Goal: Task Accomplishment & Management: Complete application form

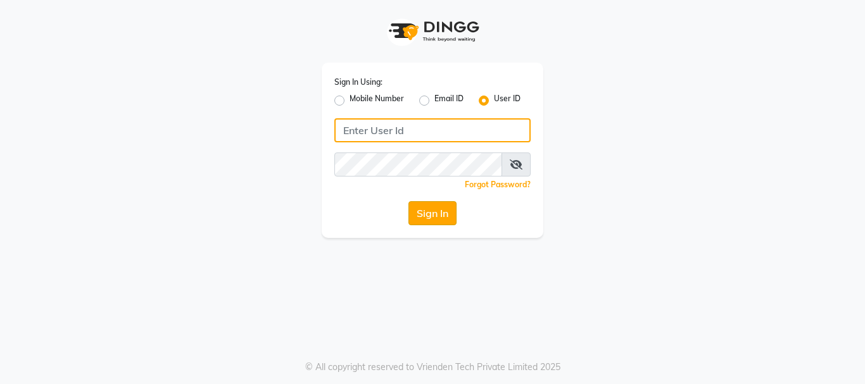
type input "Hairhood"
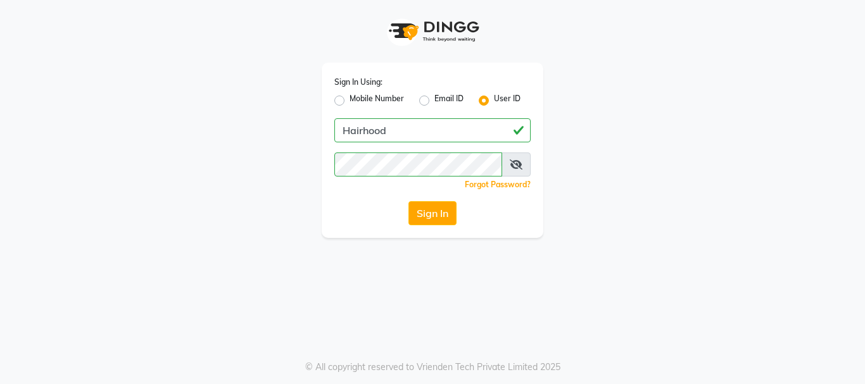
click at [434, 210] on button "Sign In" at bounding box center [432, 213] width 48 height 24
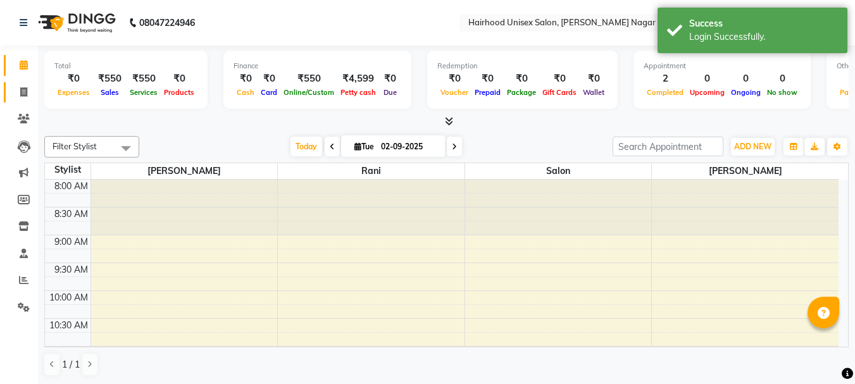
drag, startPoint x: 1, startPoint y: 90, endPoint x: 11, endPoint y: 90, distance: 9.5
click at [8, 91] on li "Invoice" at bounding box center [19, 92] width 38 height 27
click at [15, 89] on span at bounding box center [24, 92] width 22 height 15
select select "754"
select select "service"
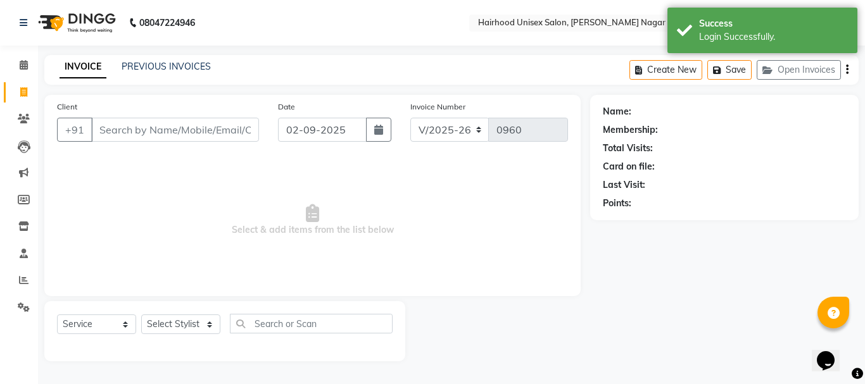
click at [146, 122] on input "Client" at bounding box center [175, 130] width 168 height 24
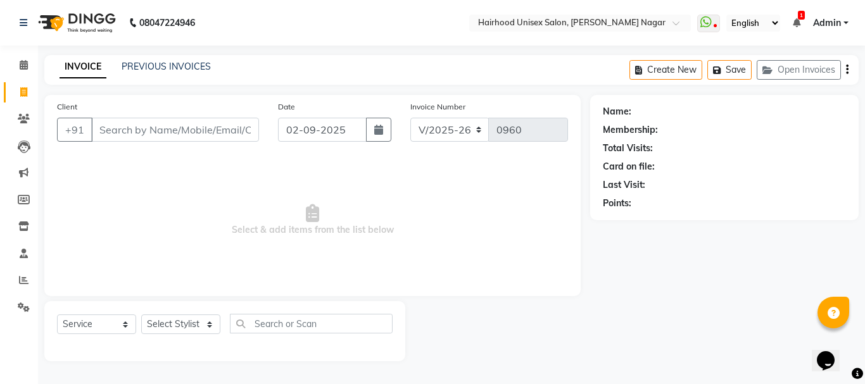
type input "6"
type input "9699974093"
click at [236, 130] on span "Add Client" at bounding box center [226, 129] width 50 height 13
select select "22"
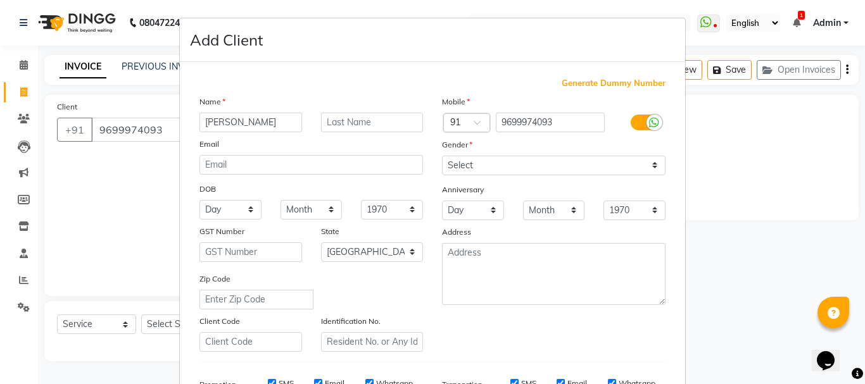
click at [249, 117] on input "[PERSON_NAME]" at bounding box center [250, 123] width 103 height 20
type input "Anannyah"
click at [538, 163] on select "Select [DEMOGRAPHIC_DATA] [DEMOGRAPHIC_DATA] Other Prefer Not To Say" at bounding box center [554, 166] width 224 height 20
select select "[DEMOGRAPHIC_DATA]"
click at [442, 156] on select "Select [DEMOGRAPHIC_DATA] [DEMOGRAPHIC_DATA] Other Prefer Not To Say" at bounding box center [554, 166] width 224 height 20
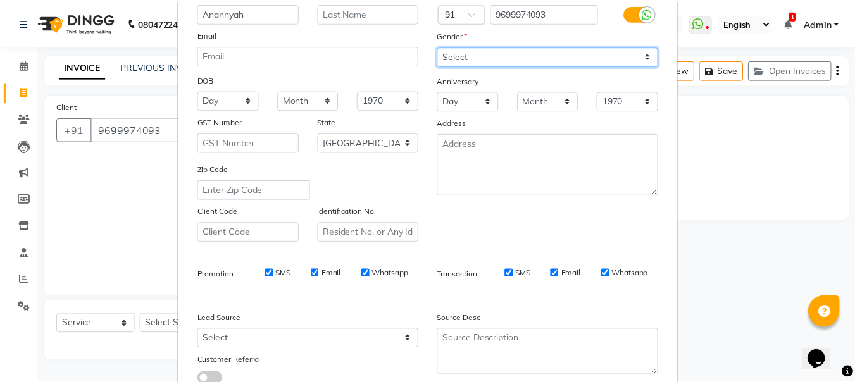
scroll to position [200, 0]
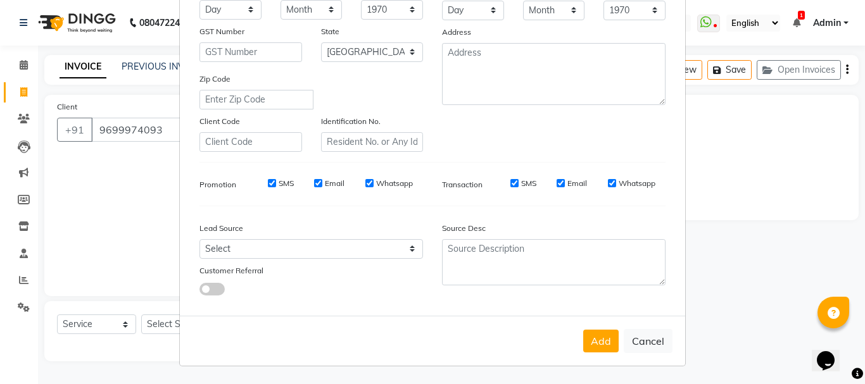
click at [595, 338] on button "Add" at bounding box center [600, 341] width 35 height 23
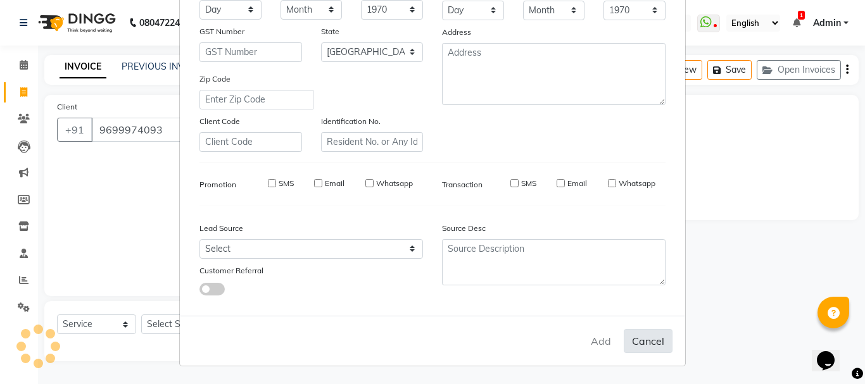
select select
select select "null"
select select
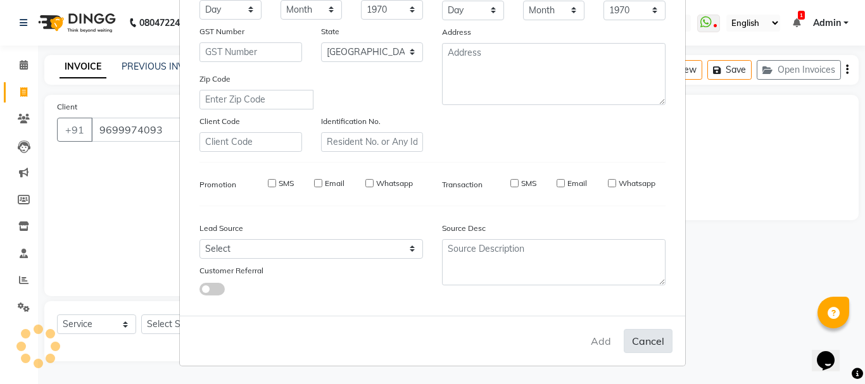
select select
checkbox input "false"
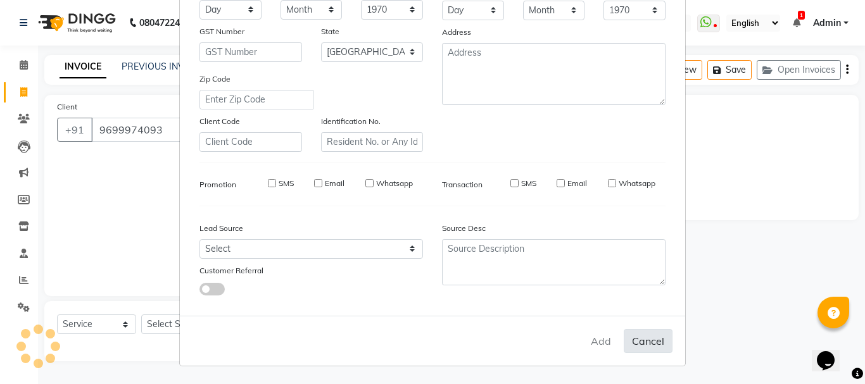
checkbox input "false"
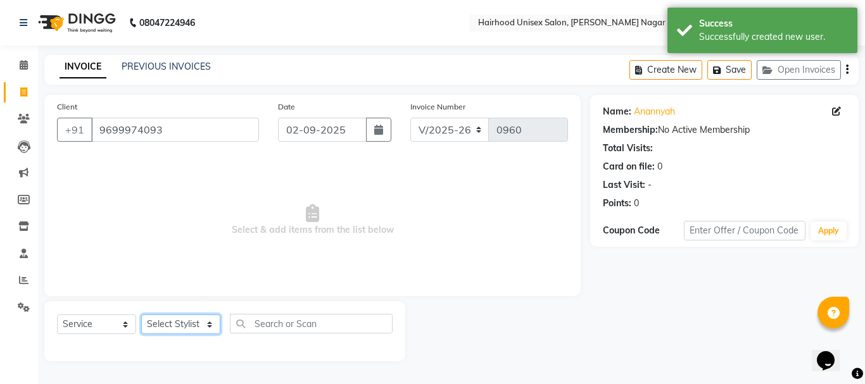
click at [156, 325] on select "Select Stylist [PERSON_NAME] Rani Salon [PERSON_NAME]" at bounding box center [180, 325] width 79 height 20
select select "36631"
click at [141, 315] on select "Select Stylist [PERSON_NAME] Rani Salon [PERSON_NAME]" at bounding box center [180, 325] width 79 height 20
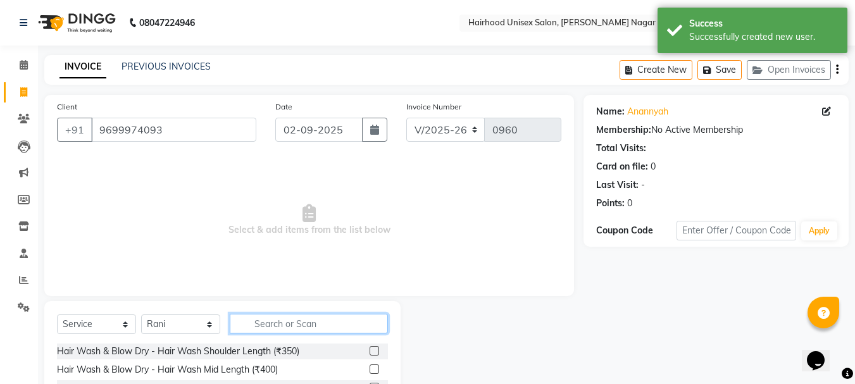
click at [274, 326] on input "text" at bounding box center [309, 324] width 158 height 20
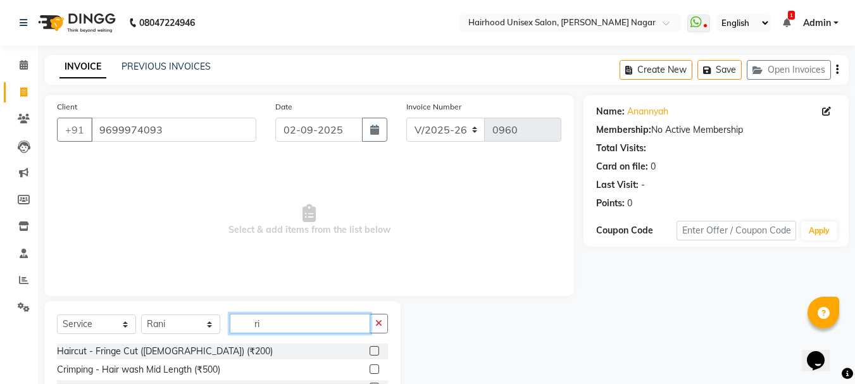
type input "r"
type input "under"
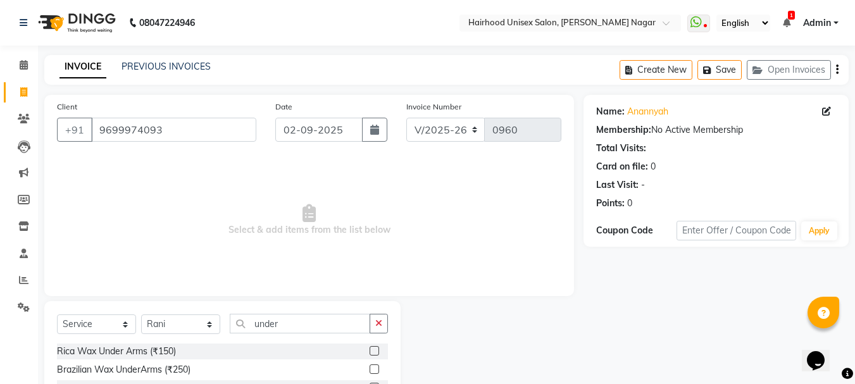
click at [375, 348] on label at bounding box center [374, 350] width 9 height 9
click at [375, 348] on input "checkbox" at bounding box center [374, 352] width 8 height 8
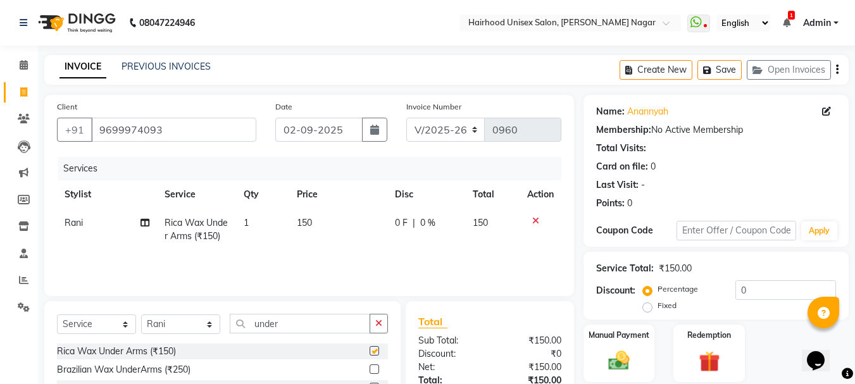
checkbox input "false"
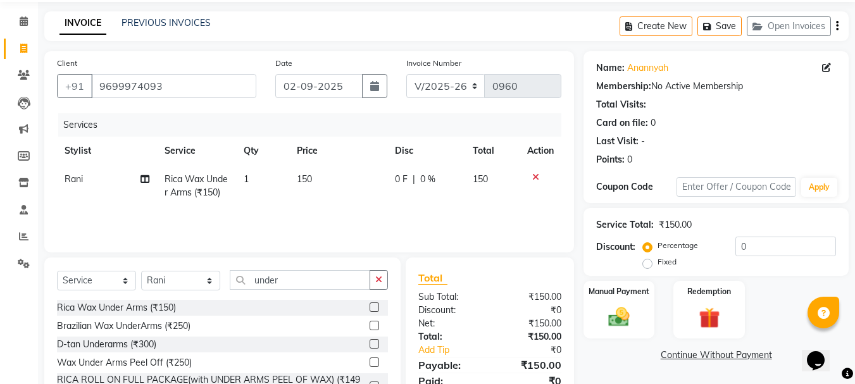
scroll to position [99, 0]
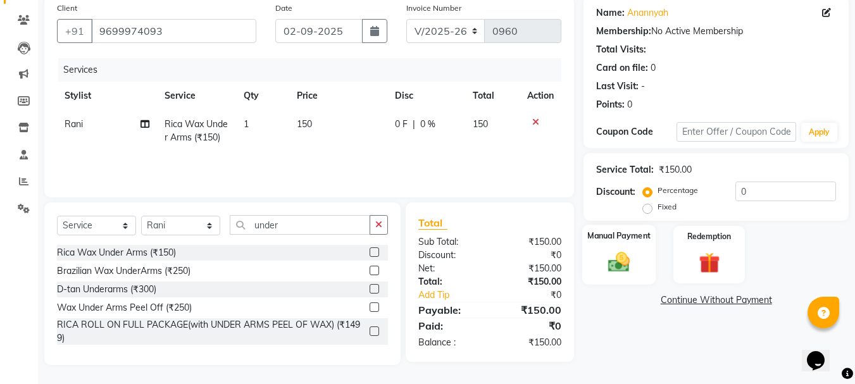
click at [617, 274] on img at bounding box center [619, 261] width 35 height 25
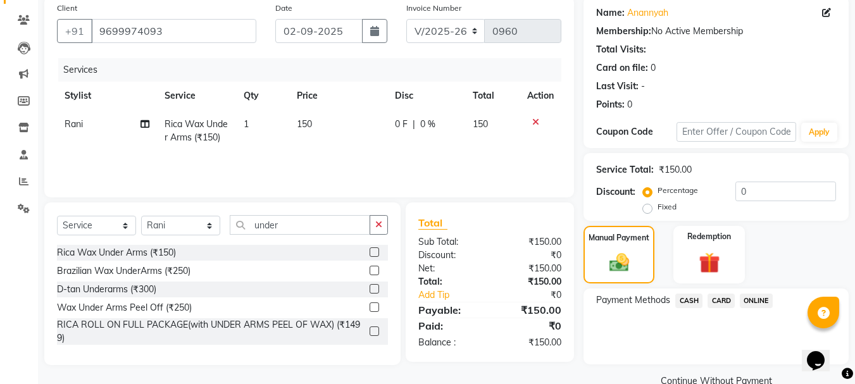
drag, startPoint x: 741, startPoint y: 293, endPoint x: 748, endPoint y: 298, distance: 8.6
click at [742, 294] on div "ONLINE" at bounding box center [754, 302] width 38 height 17
click at [748, 298] on span "ONLINE" at bounding box center [756, 301] width 33 height 15
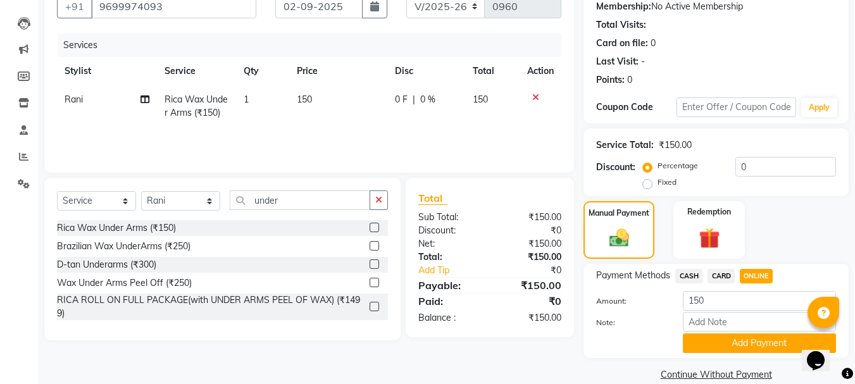
scroll to position [142, 0]
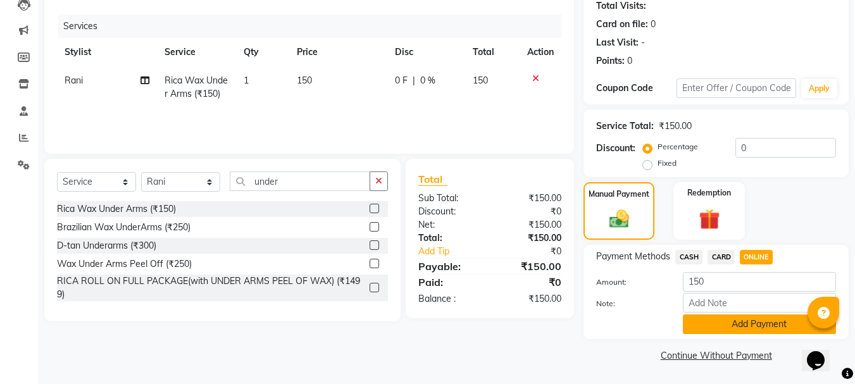
click at [736, 327] on button "Add Payment" at bounding box center [759, 325] width 153 height 20
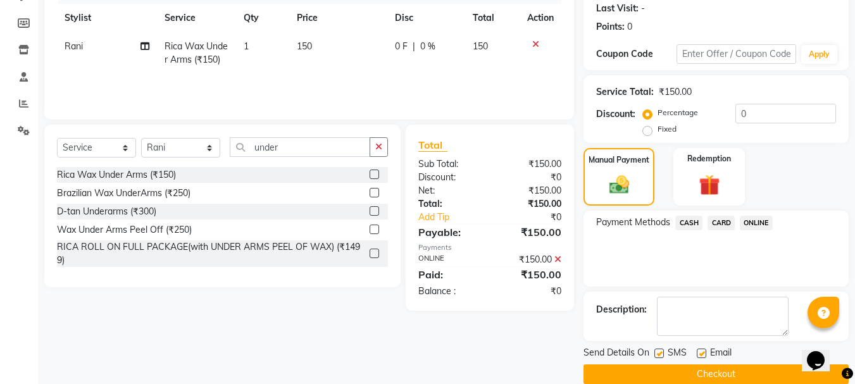
scroll to position [196, 0]
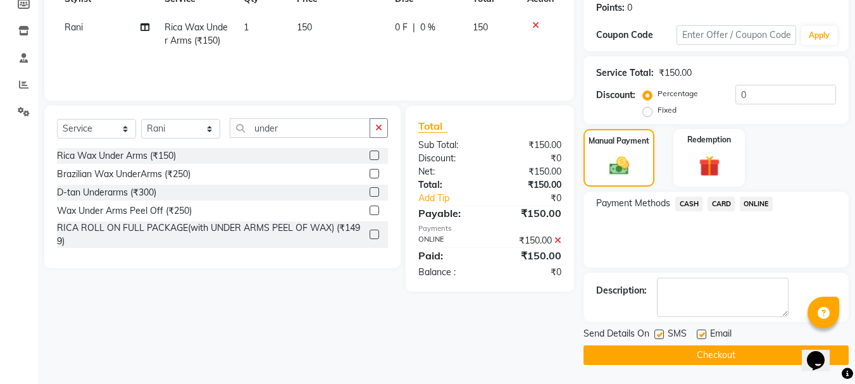
click at [693, 361] on button "Checkout" at bounding box center [716, 356] width 265 height 20
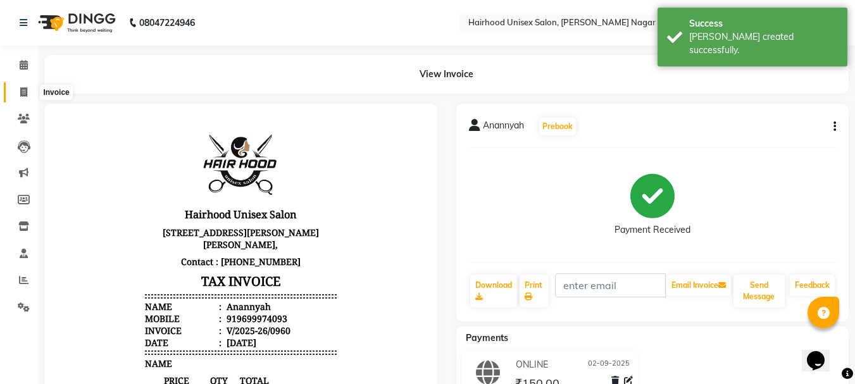
click at [22, 94] on icon at bounding box center [23, 91] width 7 height 9
select select "754"
select select "service"
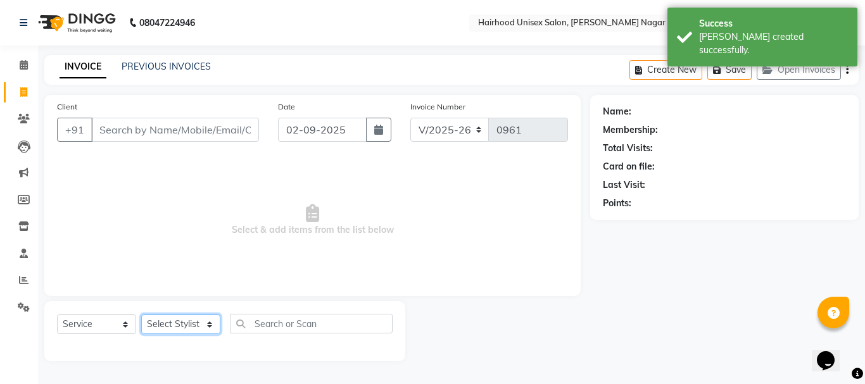
drag, startPoint x: 183, startPoint y: 324, endPoint x: 189, endPoint y: 320, distance: 7.4
click at [184, 324] on select "Select Stylist [PERSON_NAME] Rani Salon [PERSON_NAME]" at bounding box center [180, 325] width 79 height 20
select select "12325"
click at [141, 315] on select "Select Stylist [PERSON_NAME] Rani Salon [PERSON_NAME]" at bounding box center [180, 325] width 79 height 20
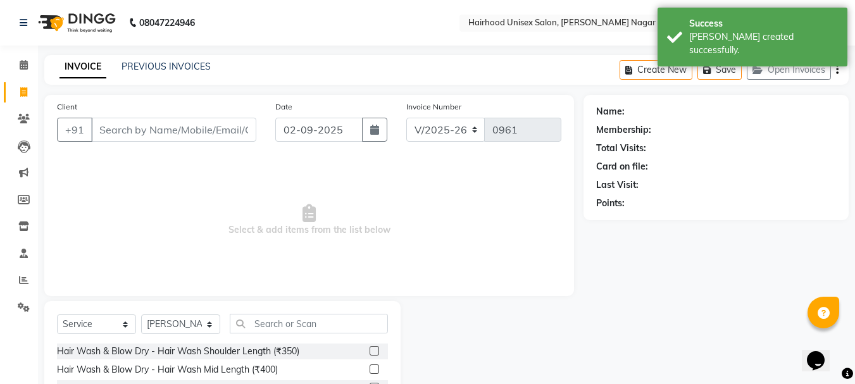
click at [350, 329] on input "text" at bounding box center [309, 324] width 158 height 20
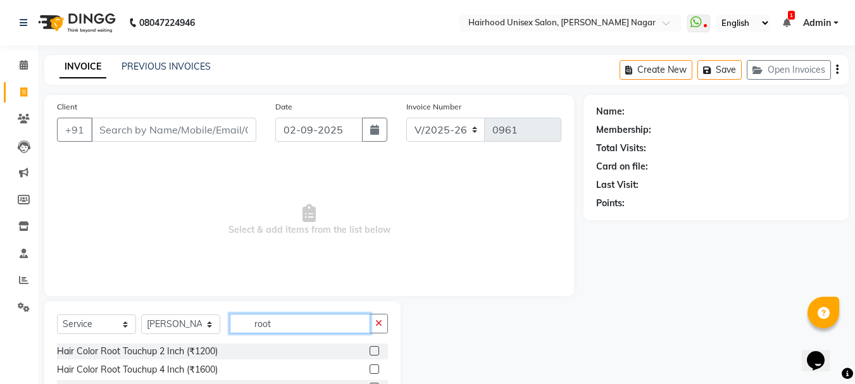
type input "root"
click at [374, 349] on label at bounding box center [374, 350] width 9 height 9
click at [374, 349] on input "checkbox" at bounding box center [374, 352] width 8 height 8
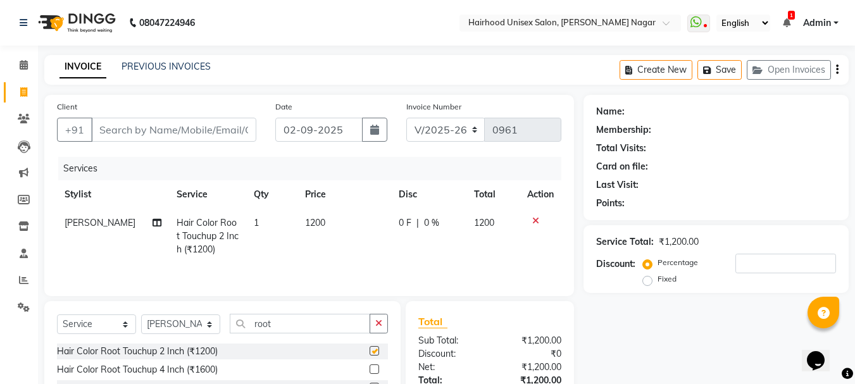
checkbox input "false"
click at [313, 327] on input "root" at bounding box center [300, 324] width 141 height 20
type input "r"
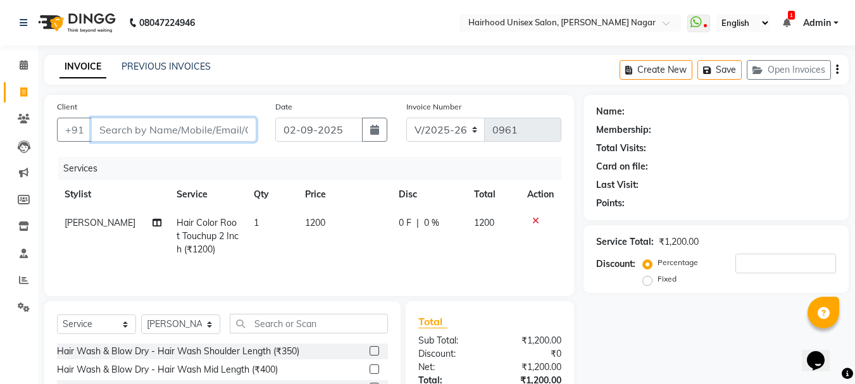
click at [112, 137] on input "Client" at bounding box center [173, 130] width 165 height 24
type input "8"
type input "0"
type input "8600722982"
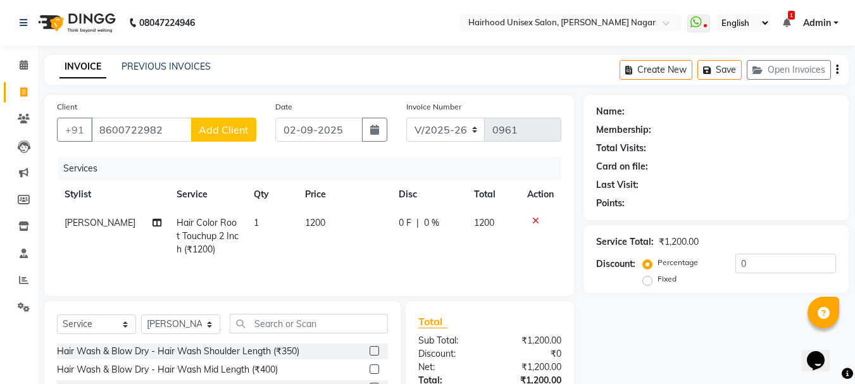
click at [244, 129] on span "Add Client" at bounding box center [224, 129] width 50 height 13
select select "22"
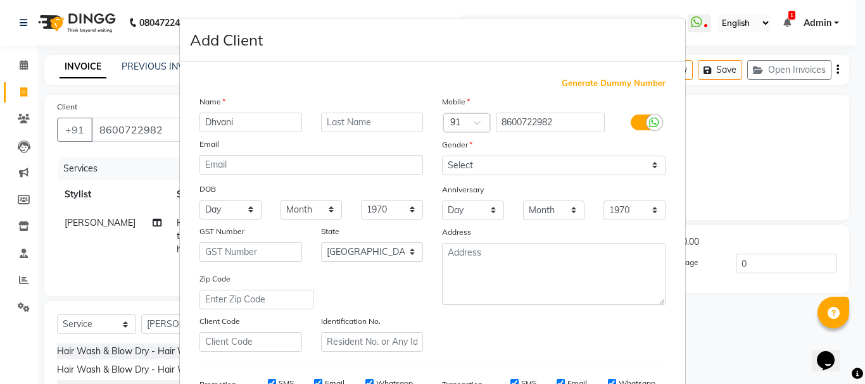
type input "Dhvani"
click at [479, 165] on select "Select [DEMOGRAPHIC_DATA] [DEMOGRAPHIC_DATA] Other Prefer Not To Say" at bounding box center [554, 166] width 224 height 20
select select "[DEMOGRAPHIC_DATA]"
click at [442, 156] on select "Select [DEMOGRAPHIC_DATA] [DEMOGRAPHIC_DATA] Other Prefer Not To Say" at bounding box center [554, 166] width 224 height 20
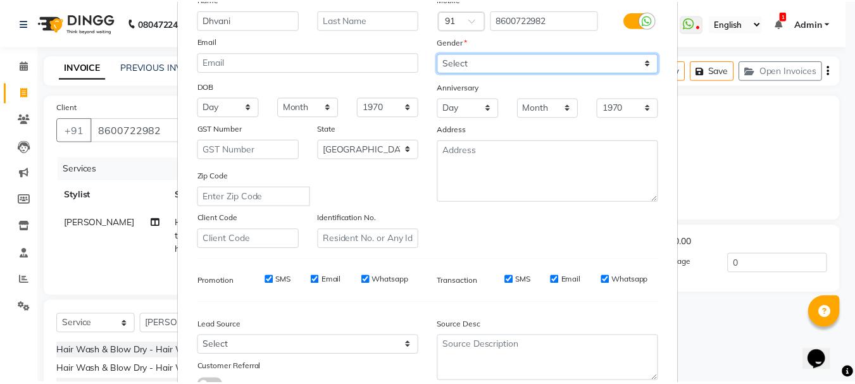
scroll to position [200, 0]
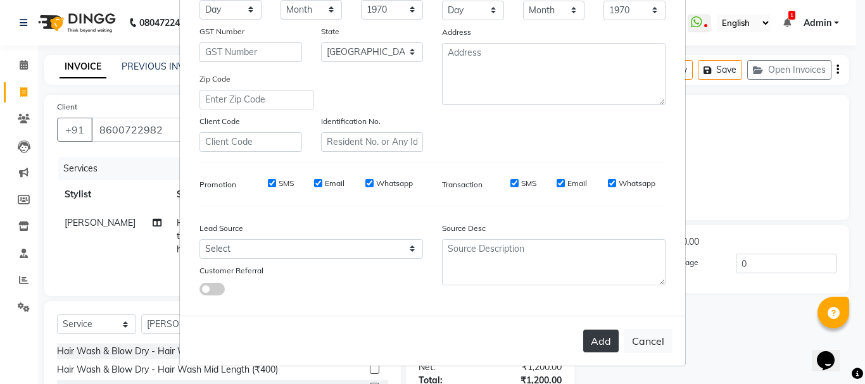
click at [586, 331] on button "Add" at bounding box center [600, 341] width 35 height 23
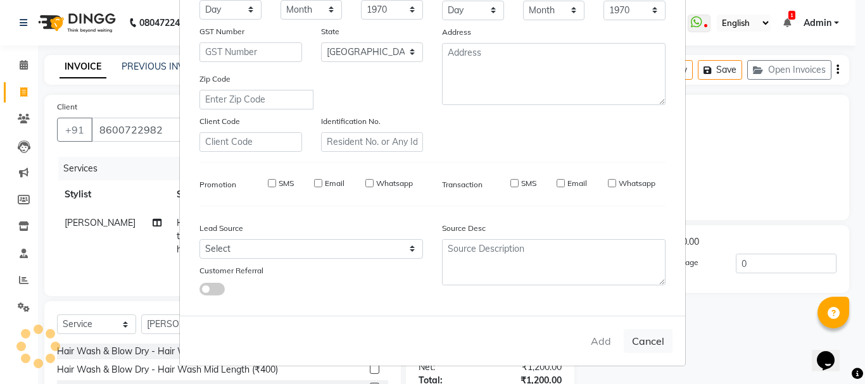
select select
select select "null"
select select
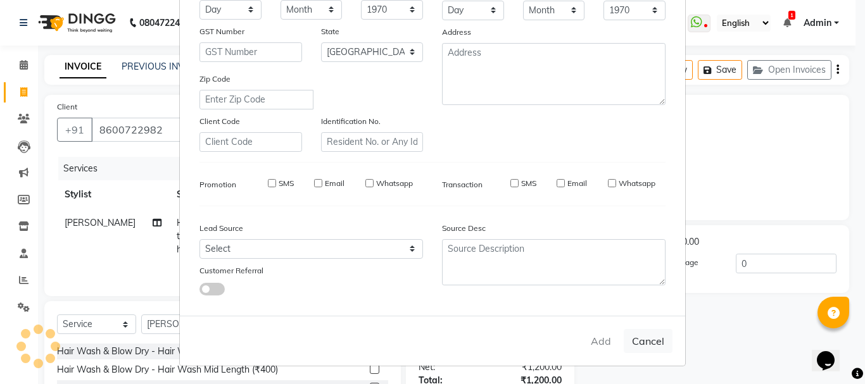
select select
checkbox input "false"
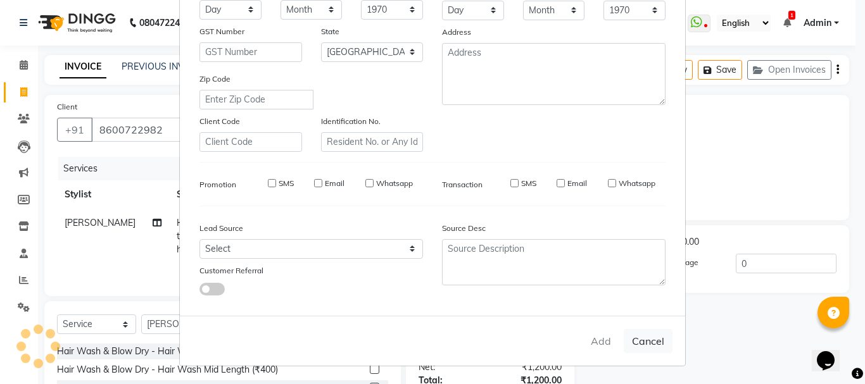
checkbox input "false"
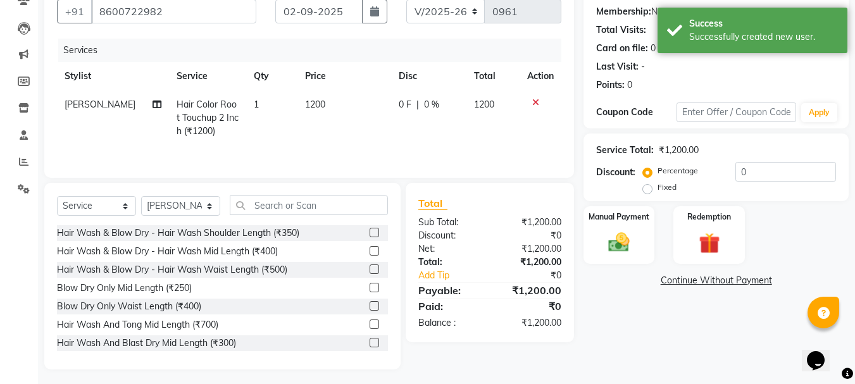
scroll to position [123, 0]
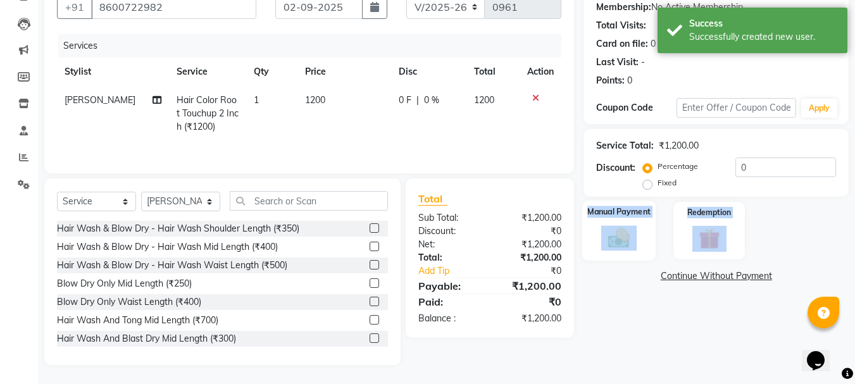
click at [653, 258] on div "Name: Dhvani Membership: No Active Membership Total Visits: Card on file: 0 Las…" at bounding box center [721, 168] width 275 height 393
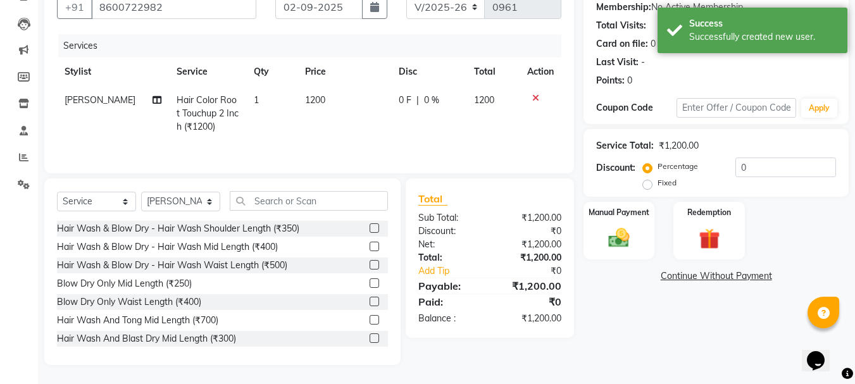
click at [619, 304] on div "Name: Dhvani Membership: No Active Membership Total Visits: Card on file: 0 Las…" at bounding box center [721, 168] width 275 height 393
click at [634, 256] on div "Manual Payment" at bounding box center [620, 231] width 74 height 60
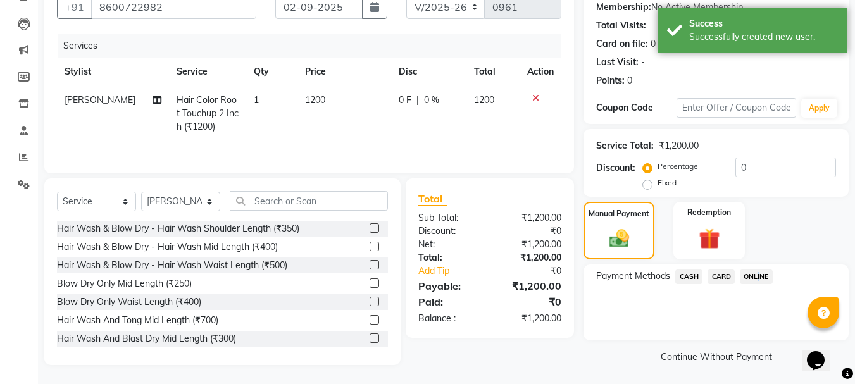
click at [759, 273] on span "ONLINE" at bounding box center [756, 277] width 33 height 15
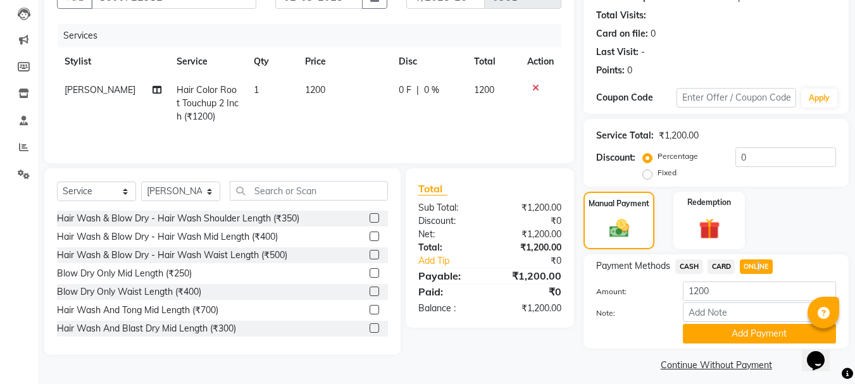
scroll to position [142, 0]
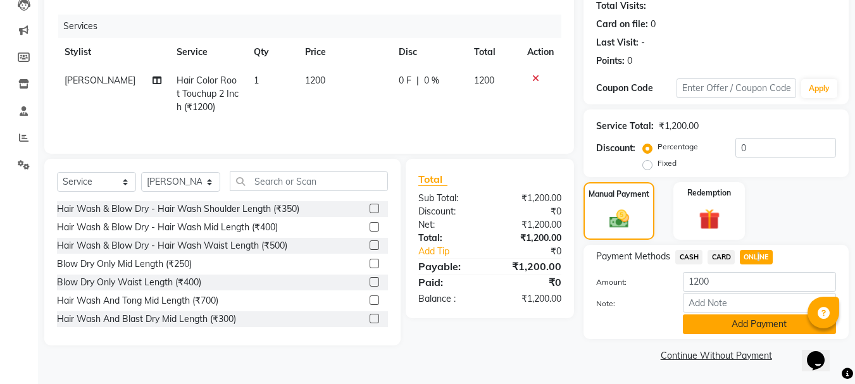
click at [714, 325] on button "Add Payment" at bounding box center [759, 325] width 153 height 20
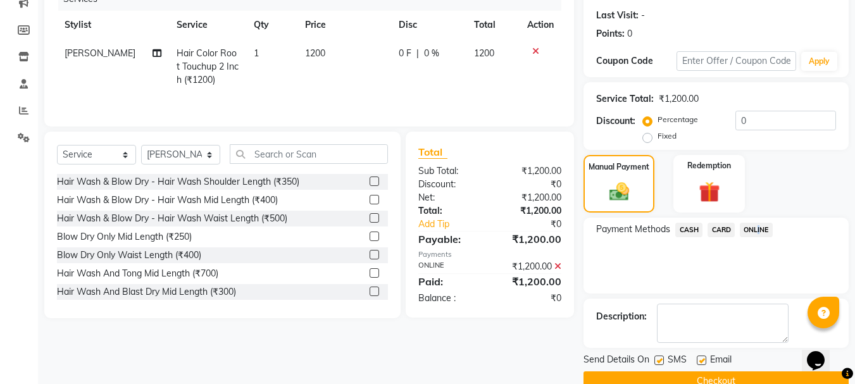
scroll to position [196, 0]
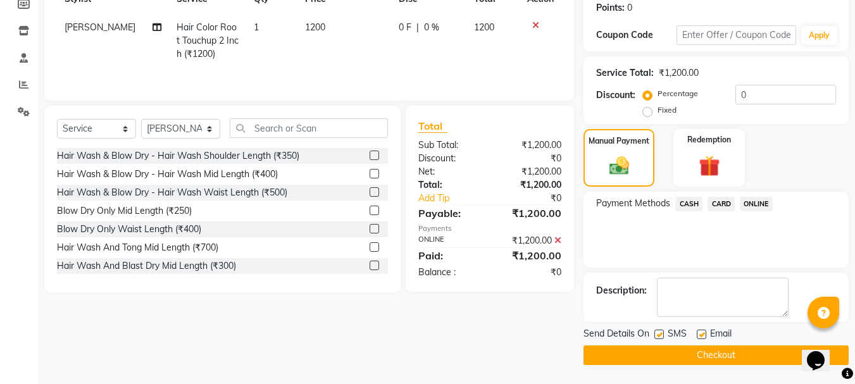
click at [784, 149] on div "Manual Payment Redemption" at bounding box center [716, 158] width 284 height 58
click at [628, 352] on button "Checkout" at bounding box center [716, 356] width 265 height 20
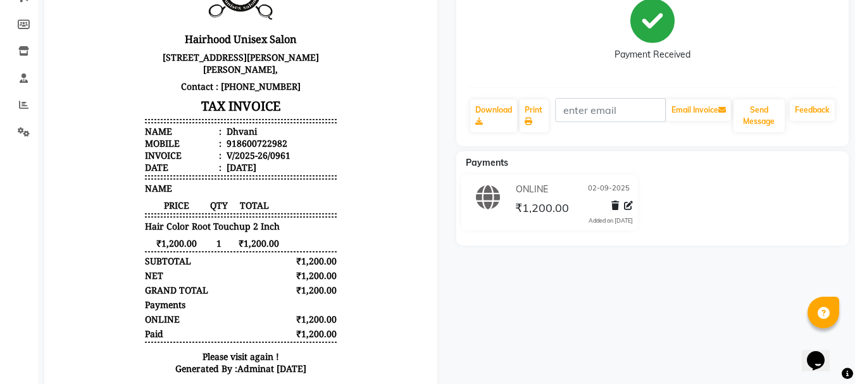
scroll to position [190, 0]
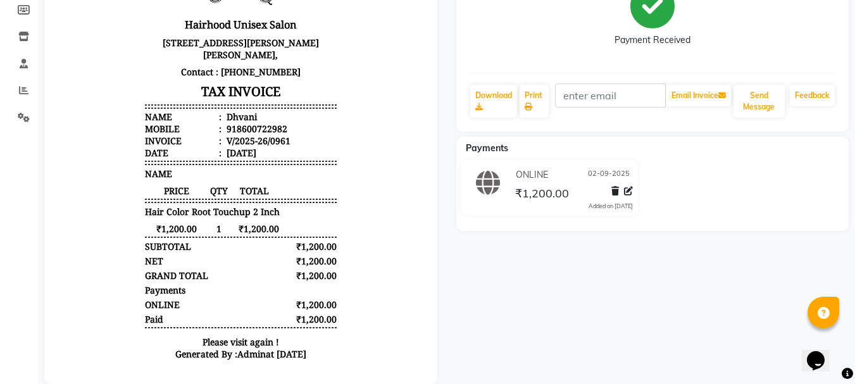
drag, startPoint x: 511, startPoint y: 293, endPoint x: 455, endPoint y: 289, distance: 55.8
click at [455, 289] on div "Dhvani Prebook Payment Received Download Print Email Invoice Send Message Feedb…" at bounding box center [653, 149] width 412 height 470
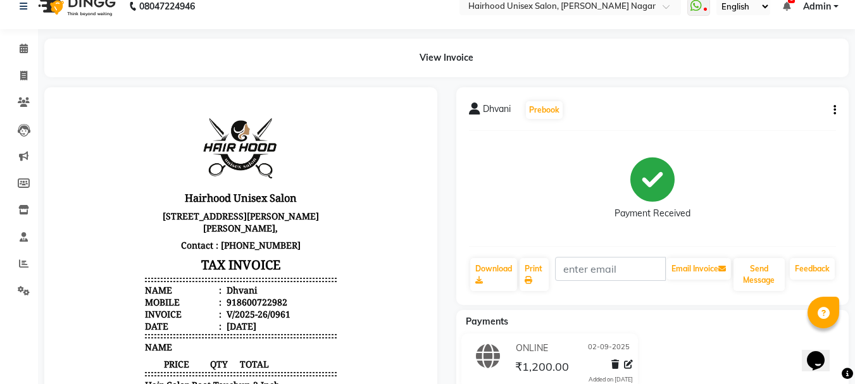
scroll to position [0, 0]
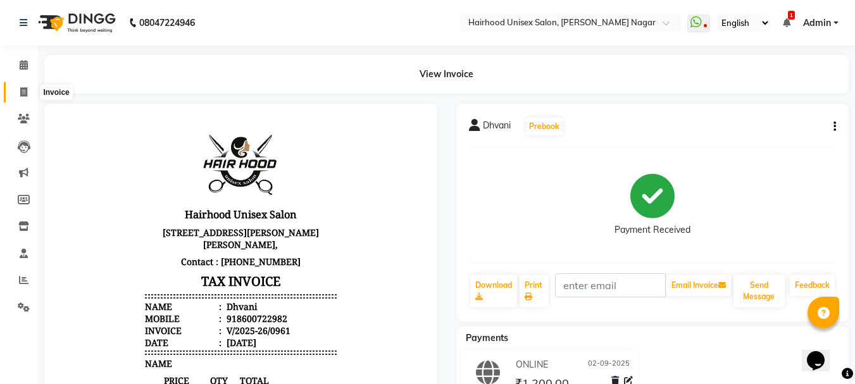
click at [24, 97] on span at bounding box center [24, 92] width 22 height 15
select select "service"
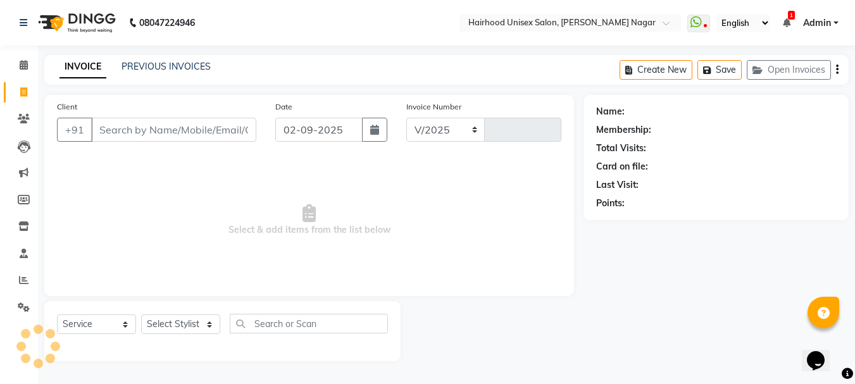
select select "754"
type input "0962"
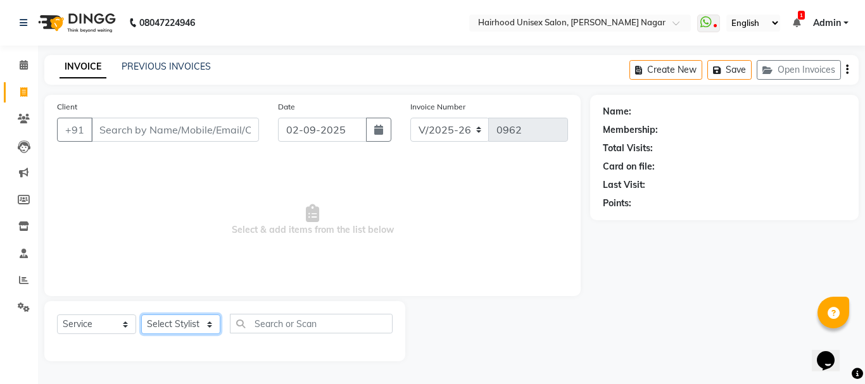
click at [210, 324] on select "Select Stylist [PERSON_NAME] Rani Salon [PERSON_NAME]" at bounding box center [180, 325] width 79 height 20
click at [180, 64] on link "PREVIOUS INVOICES" at bounding box center [166, 66] width 89 height 11
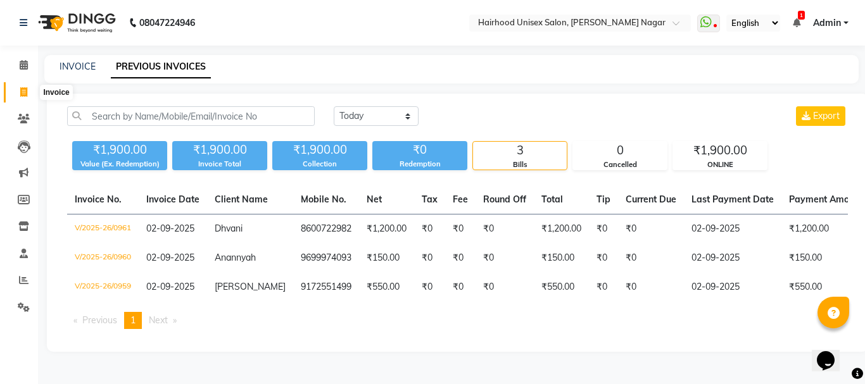
click at [25, 88] on icon at bounding box center [23, 91] width 7 height 9
select select "754"
select select "service"
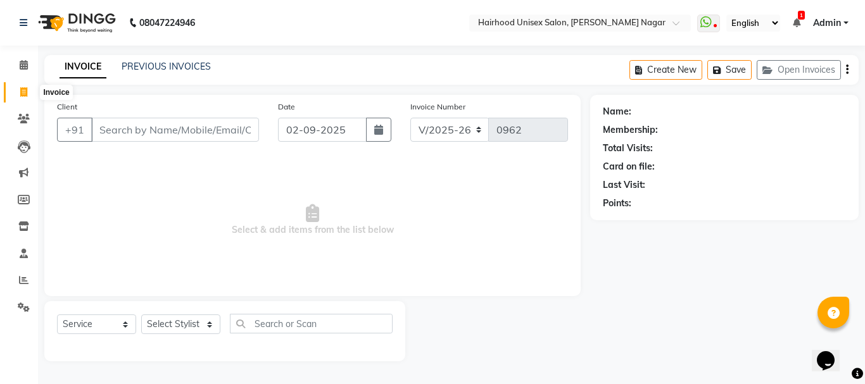
click at [27, 96] on icon at bounding box center [23, 91] width 7 height 9
select select "754"
select select "service"
click at [191, 320] on select "Select Stylist [PERSON_NAME] Rani Salon [PERSON_NAME]" at bounding box center [180, 325] width 79 height 20
drag, startPoint x: 864, startPoint y: 375, endPoint x: 857, endPoint y: 380, distance: 9.1
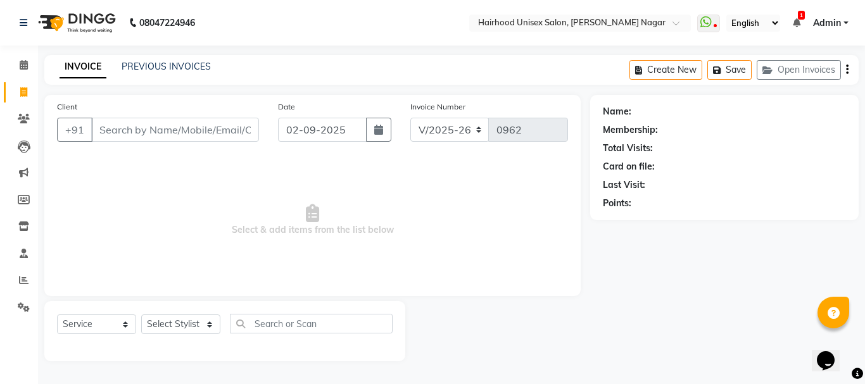
click at [860, 377] on body "08047224946 Select Location × Hairhood Unisex Salon, [PERSON_NAME] Nagar WhatsA…" at bounding box center [432, 192] width 865 height 384
click at [184, 322] on select "Select Stylist [PERSON_NAME] Rani Salon [PERSON_NAME]" at bounding box center [180, 325] width 79 height 20
select select "36631"
click at [141, 315] on select "Select Stylist [PERSON_NAME] Rani Salon [PERSON_NAME]" at bounding box center [180, 325] width 79 height 20
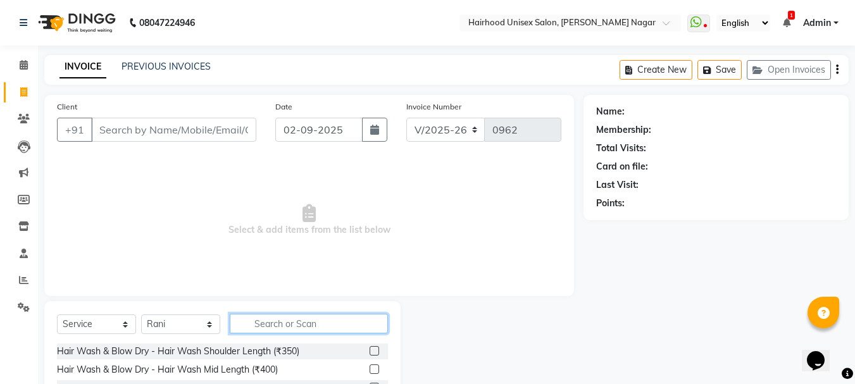
click at [292, 322] on input "text" at bounding box center [309, 324] width 158 height 20
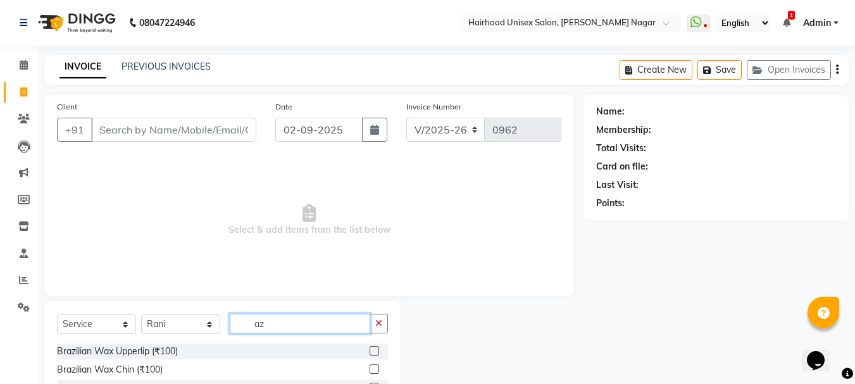
type input "a"
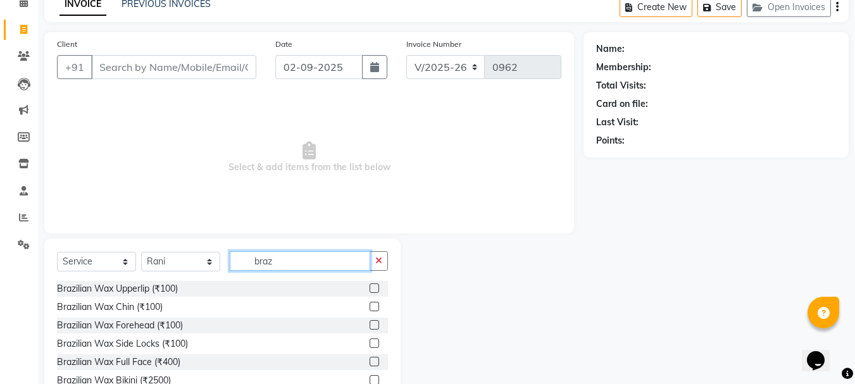
scroll to position [123, 0]
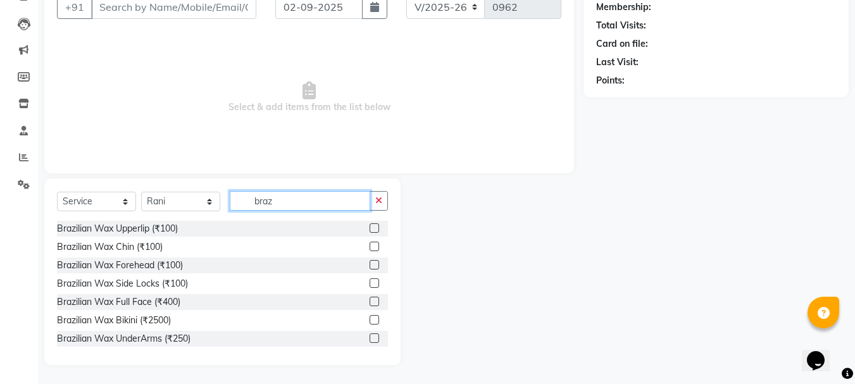
type input "braz"
click at [370, 227] on label at bounding box center [374, 228] width 9 height 9
click at [370, 227] on input "checkbox" at bounding box center [374, 229] width 8 height 8
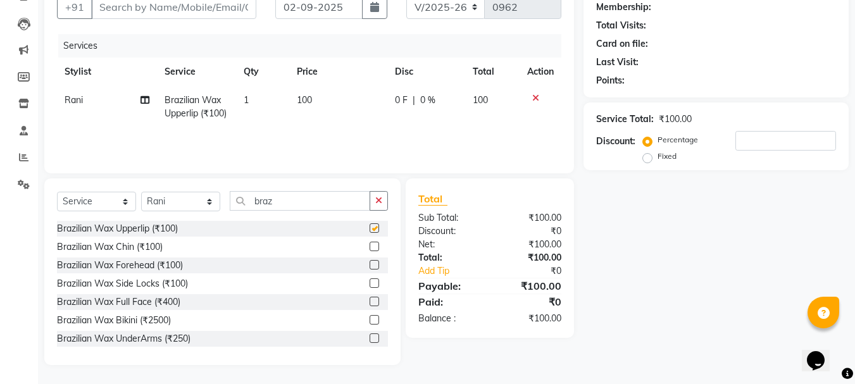
checkbox input "false"
click at [370, 241] on div at bounding box center [379, 247] width 18 height 16
drag, startPoint x: 363, startPoint y: 248, endPoint x: 371, endPoint y: 241, distance: 9.9
click at [370, 243] on label at bounding box center [374, 246] width 9 height 9
click at [370, 243] on input "checkbox" at bounding box center [374, 247] width 8 height 8
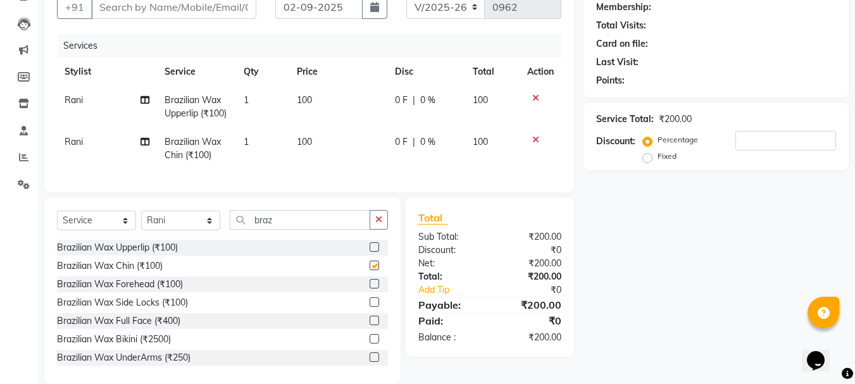
checkbox input "false"
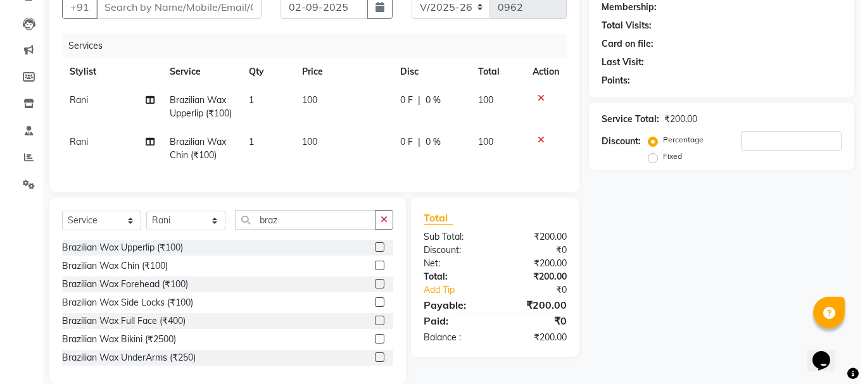
scroll to position [60, 0]
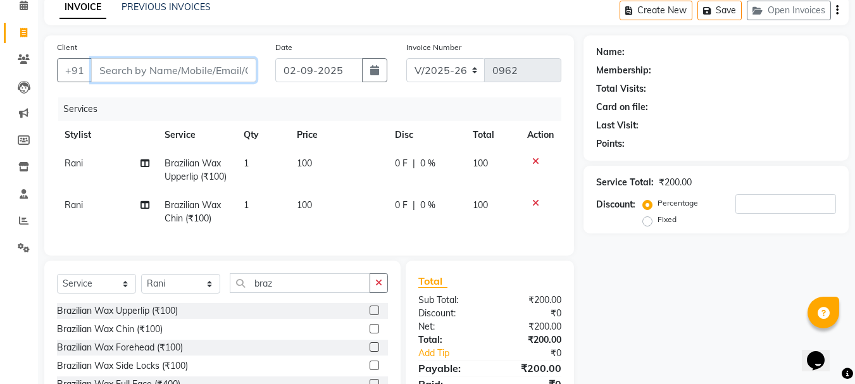
click at [163, 68] on input "Client" at bounding box center [173, 70] width 165 height 24
click at [113, 69] on input "Client" at bounding box center [173, 70] width 165 height 24
click at [201, 66] on input "Client" at bounding box center [173, 70] width 165 height 24
type input "9"
type input "0"
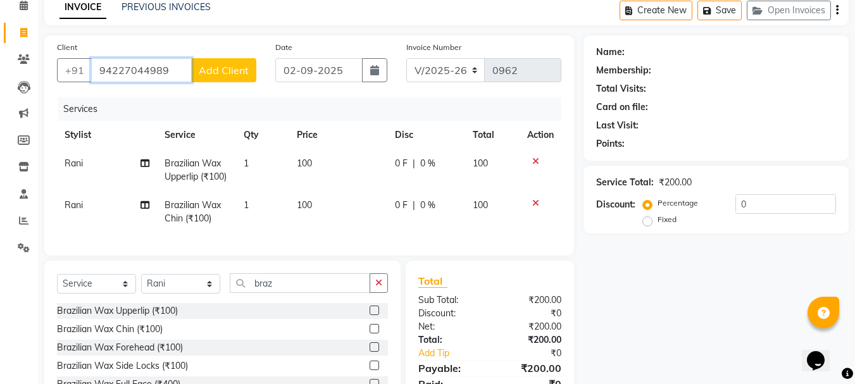
click at [146, 67] on input "94227044989" at bounding box center [141, 70] width 101 height 24
type input "9422704989"
click at [239, 74] on span "Add Client" at bounding box center [224, 70] width 50 height 13
select select "22"
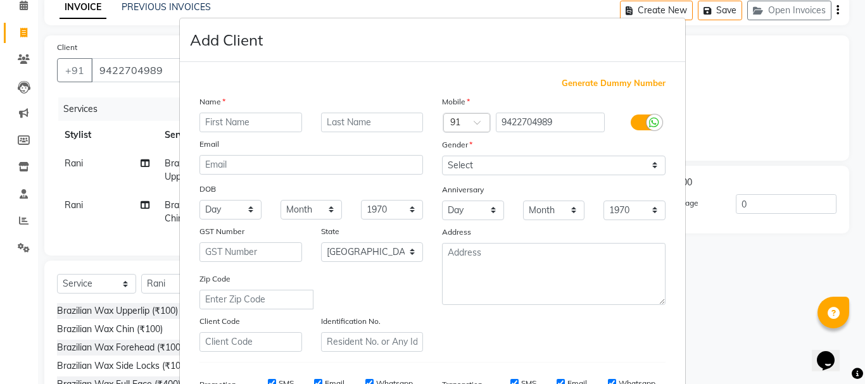
click at [237, 121] on input "text" at bounding box center [250, 123] width 103 height 20
type input "Poonam"
click at [379, 125] on input "text" at bounding box center [372, 123] width 103 height 20
type input "[PERSON_NAME]"
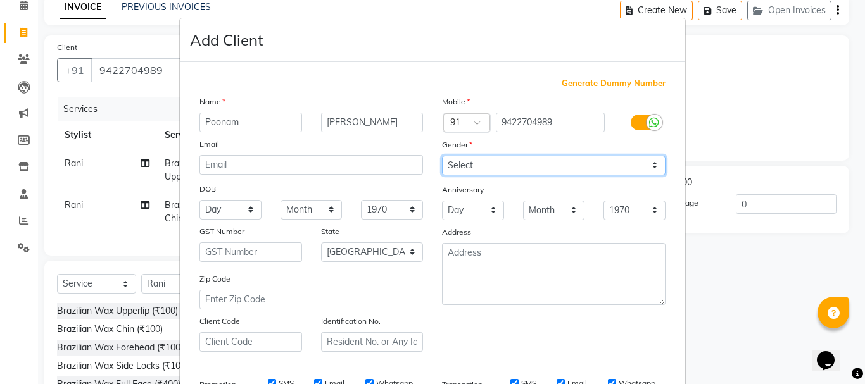
click at [531, 167] on select "Select [DEMOGRAPHIC_DATA] [DEMOGRAPHIC_DATA] Other Prefer Not To Say" at bounding box center [554, 166] width 224 height 20
select select "[DEMOGRAPHIC_DATA]"
click at [442, 156] on select "Select [DEMOGRAPHIC_DATA] [DEMOGRAPHIC_DATA] Other Prefer Not To Say" at bounding box center [554, 166] width 224 height 20
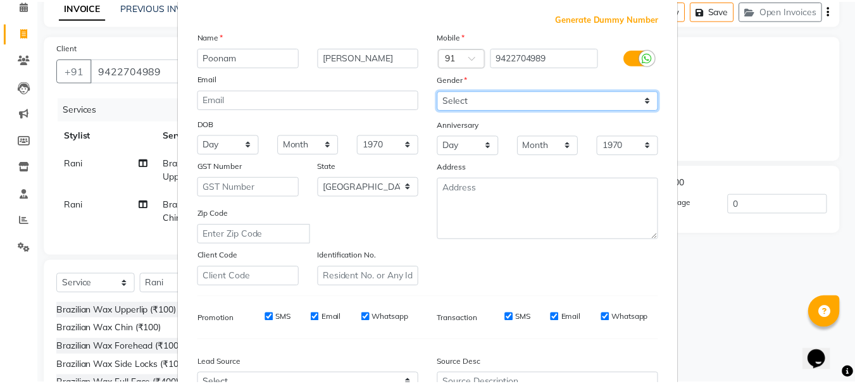
scroll to position [190, 0]
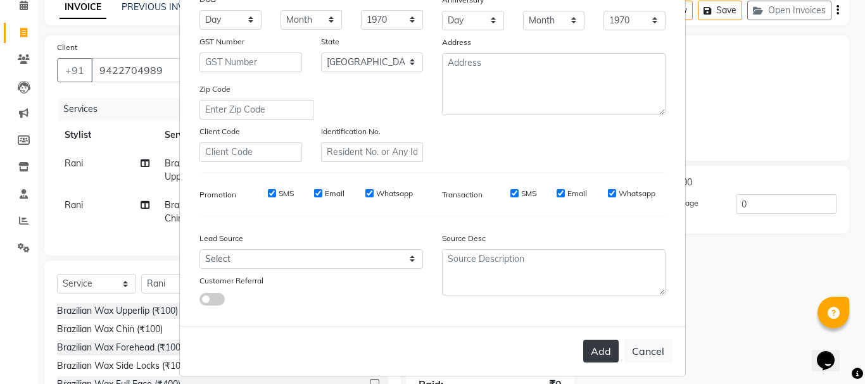
click at [592, 353] on button "Add" at bounding box center [600, 351] width 35 height 23
select select
select select "null"
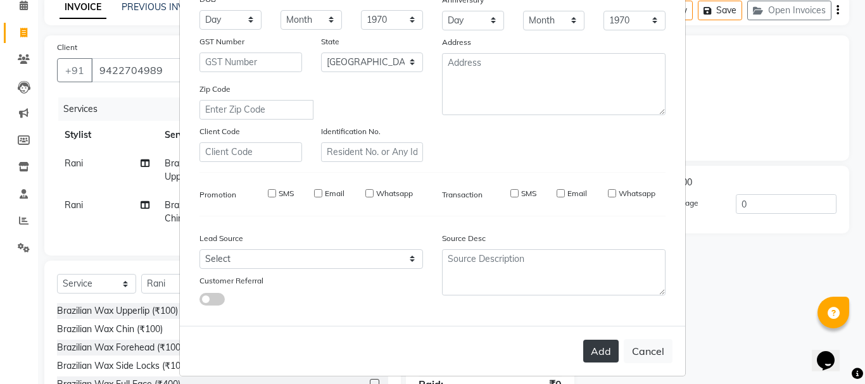
select select
checkbox input "false"
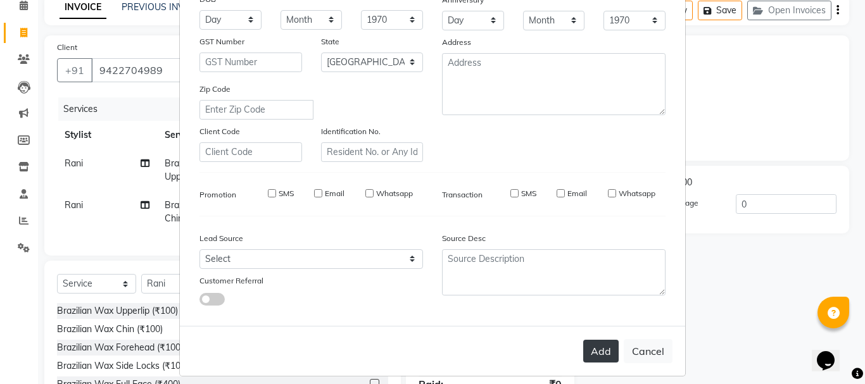
checkbox input "false"
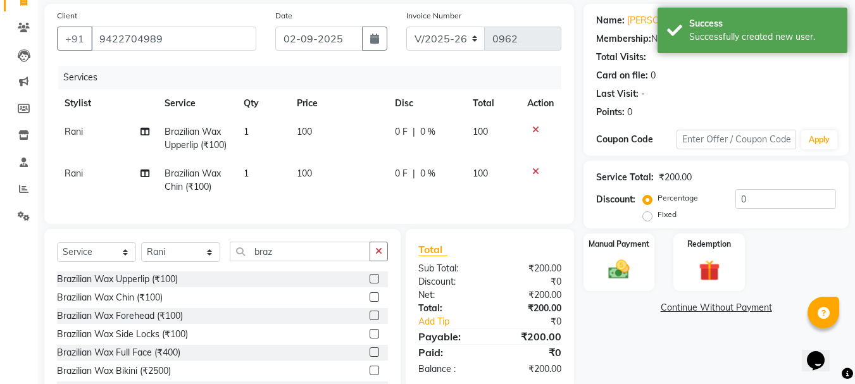
scroll to position [123, 0]
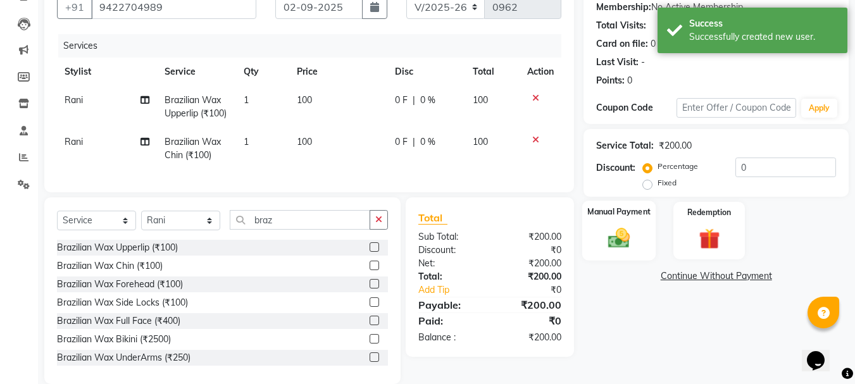
click at [642, 244] on div "Manual Payment" at bounding box center [620, 231] width 74 height 60
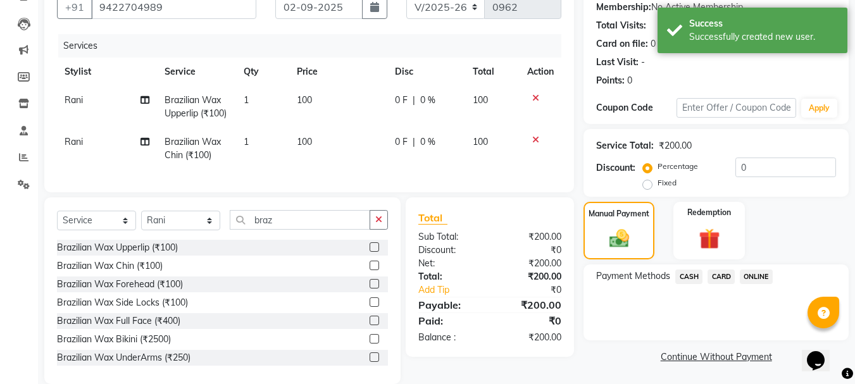
click at [683, 276] on span "CASH" at bounding box center [689, 277] width 27 height 15
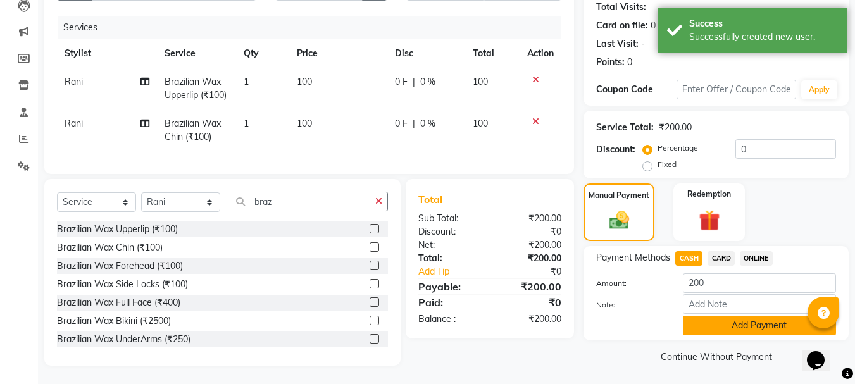
scroll to position [151, 0]
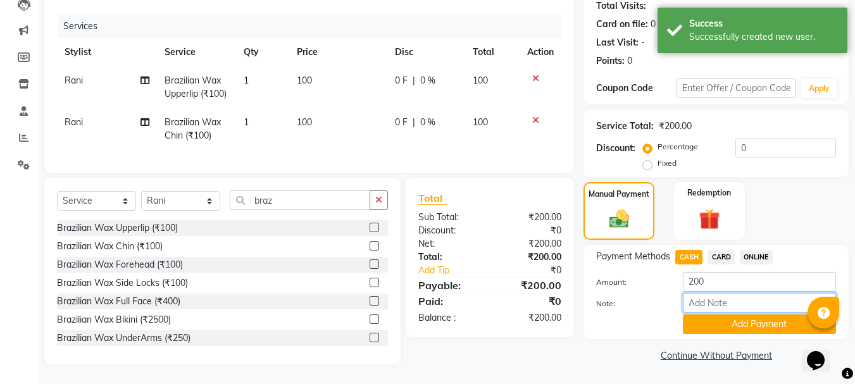
click at [716, 303] on input "Note:" at bounding box center [759, 303] width 153 height 20
click at [712, 319] on button "Add Payment" at bounding box center [759, 325] width 153 height 20
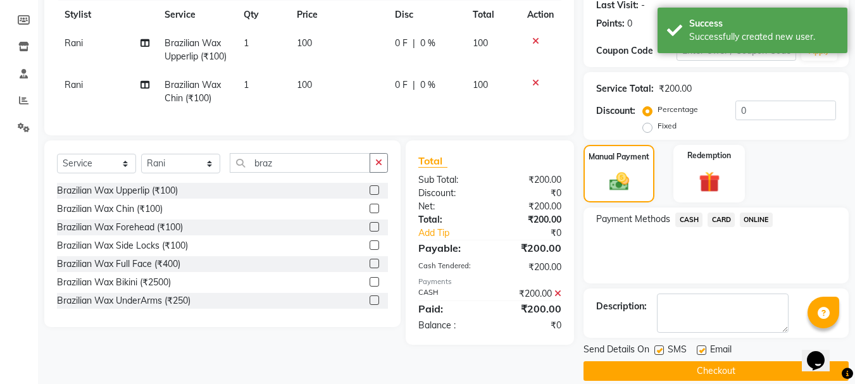
scroll to position [196, 0]
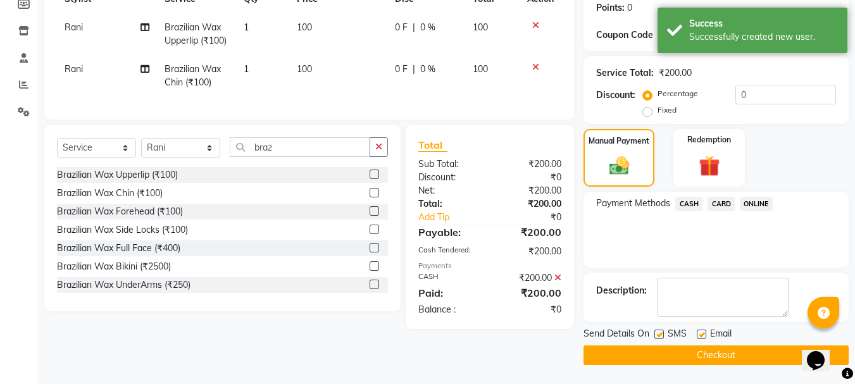
click at [700, 355] on button "Checkout" at bounding box center [716, 356] width 265 height 20
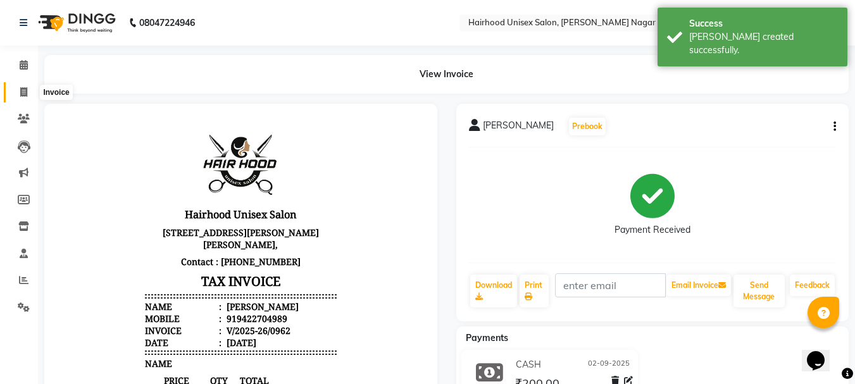
click at [23, 91] on icon at bounding box center [23, 91] width 7 height 9
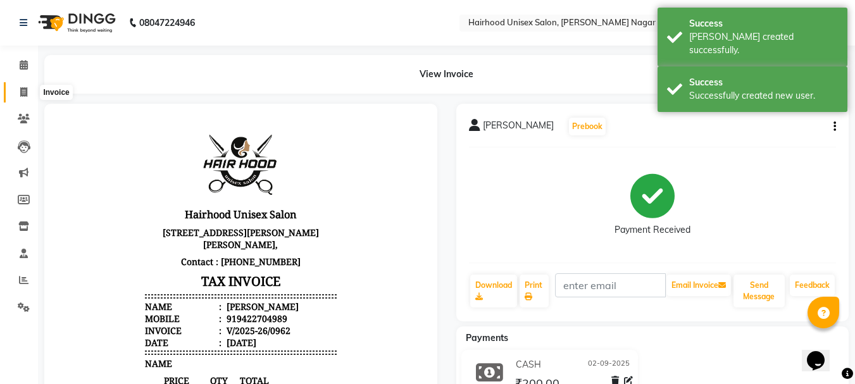
select select "754"
select select "service"
